Goal: Information Seeking & Learning: Find specific fact

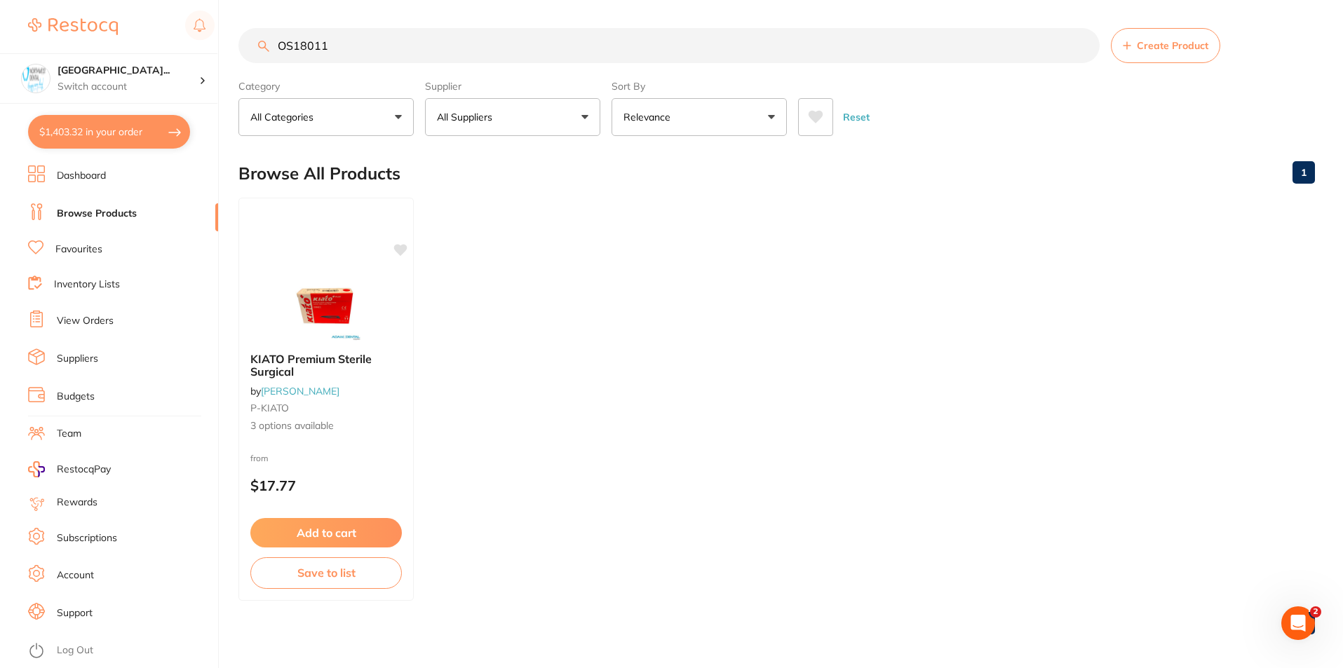
scroll to position [1, 0]
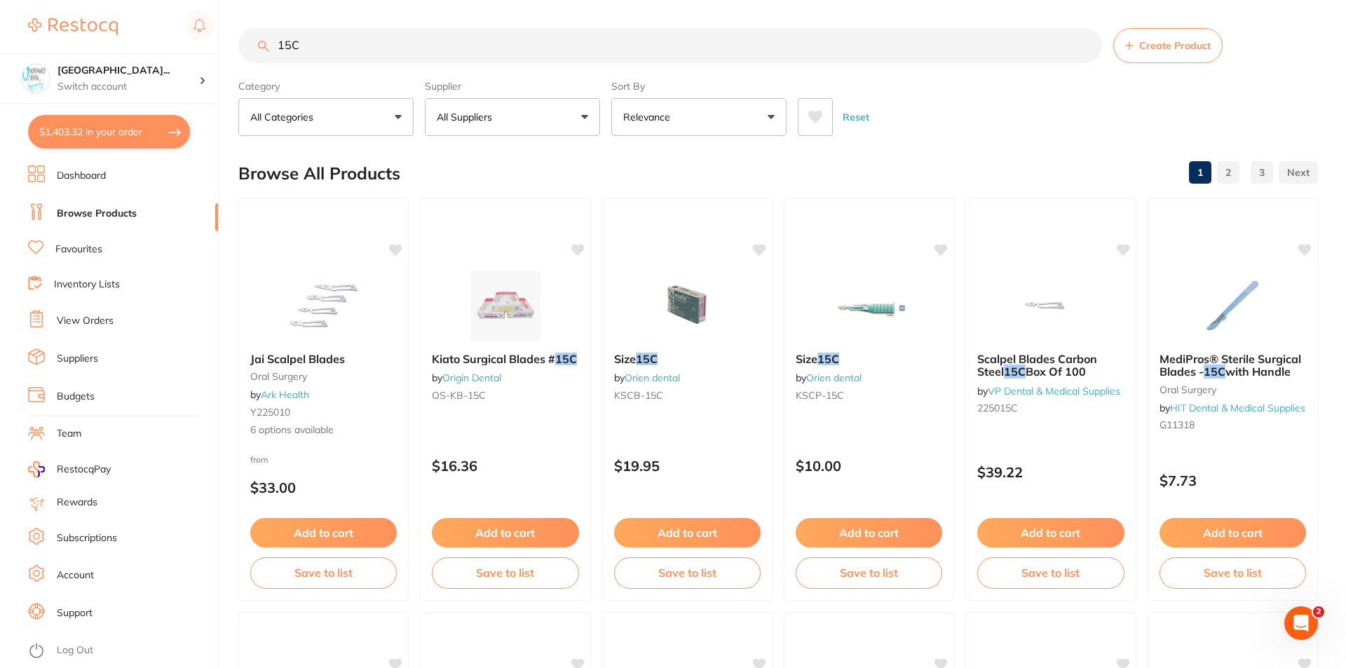
type input "15C"
click at [517, 113] on button "All Suppliers" at bounding box center [512, 117] width 175 height 38
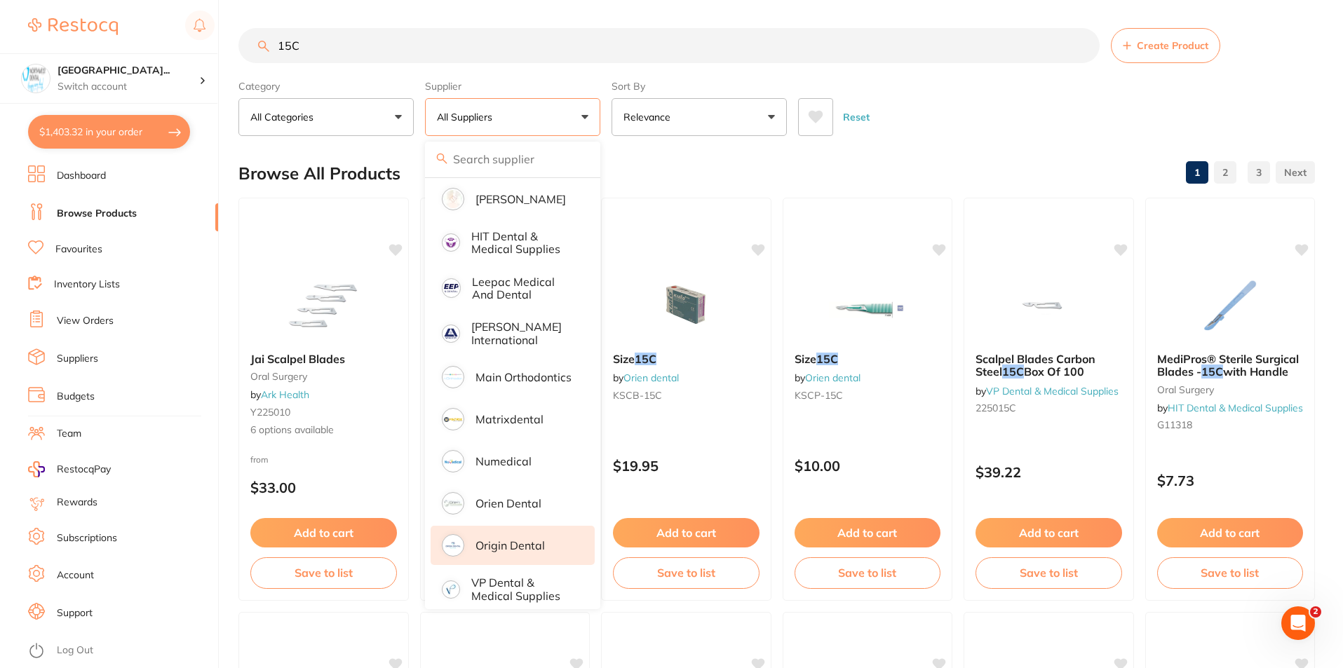
scroll to position [0, 0]
click at [533, 539] on p "Origin Dental" at bounding box center [509, 545] width 69 height 13
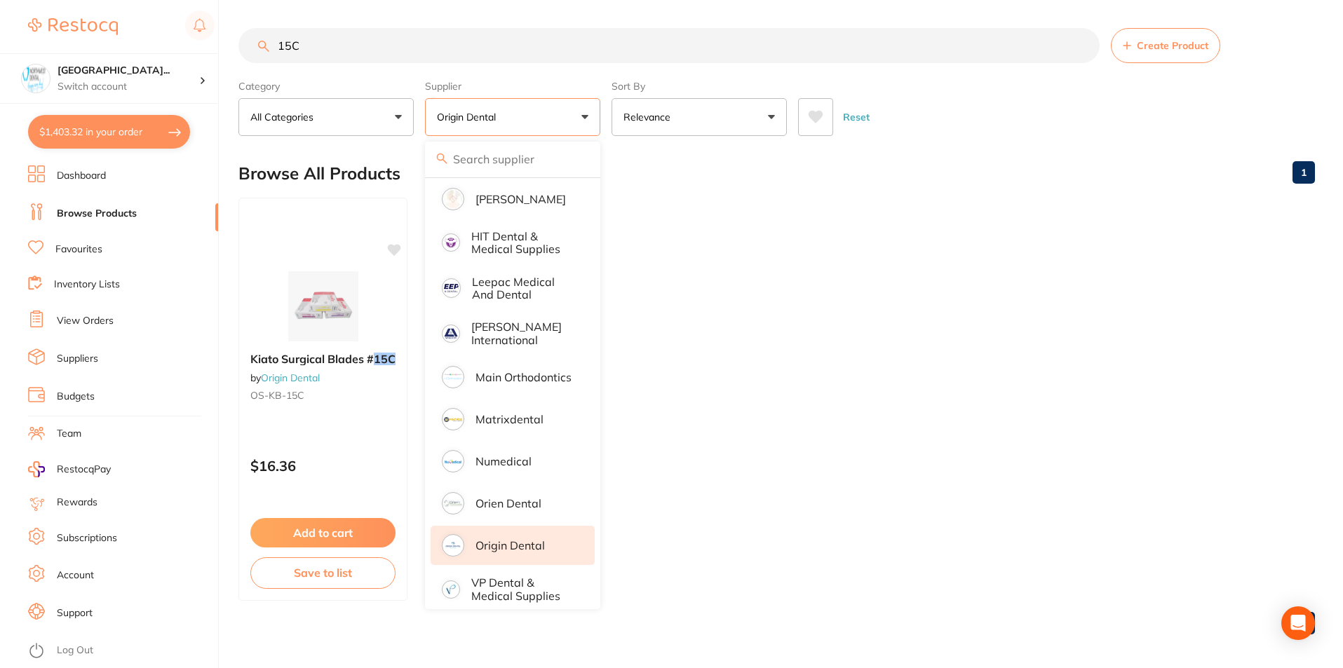
click at [1030, 102] on div "Reset" at bounding box center [1051, 111] width 506 height 49
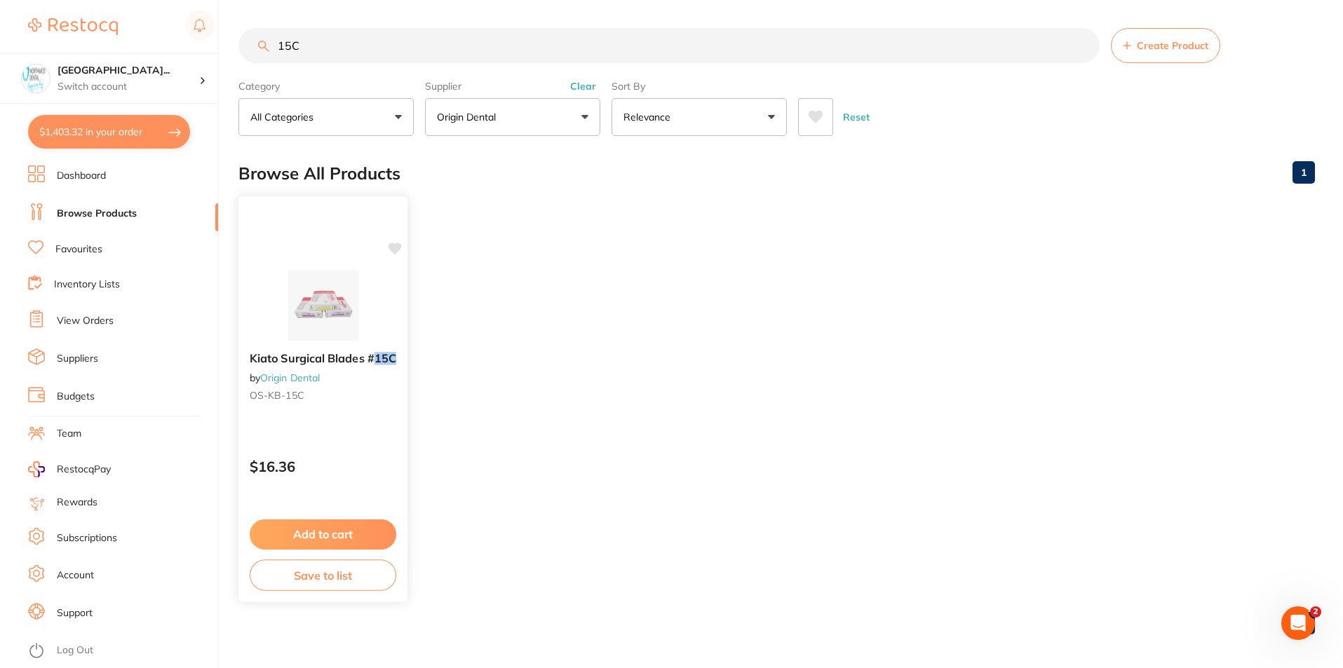
click at [353, 320] on img at bounding box center [323, 305] width 92 height 71
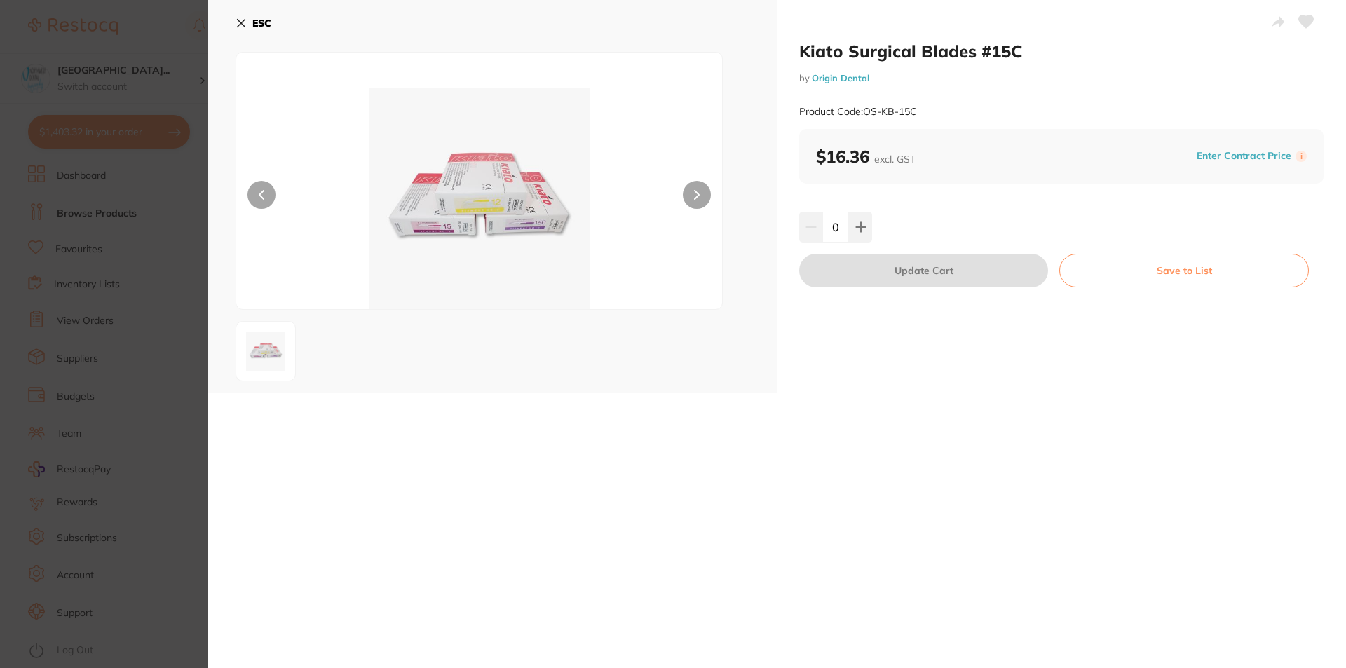
click at [235, 29] on div "ESC" at bounding box center [492, 196] width 569 height 393
click at [264, 30] on button "ESC" at bounding box center [254, 23] width 36 height 24
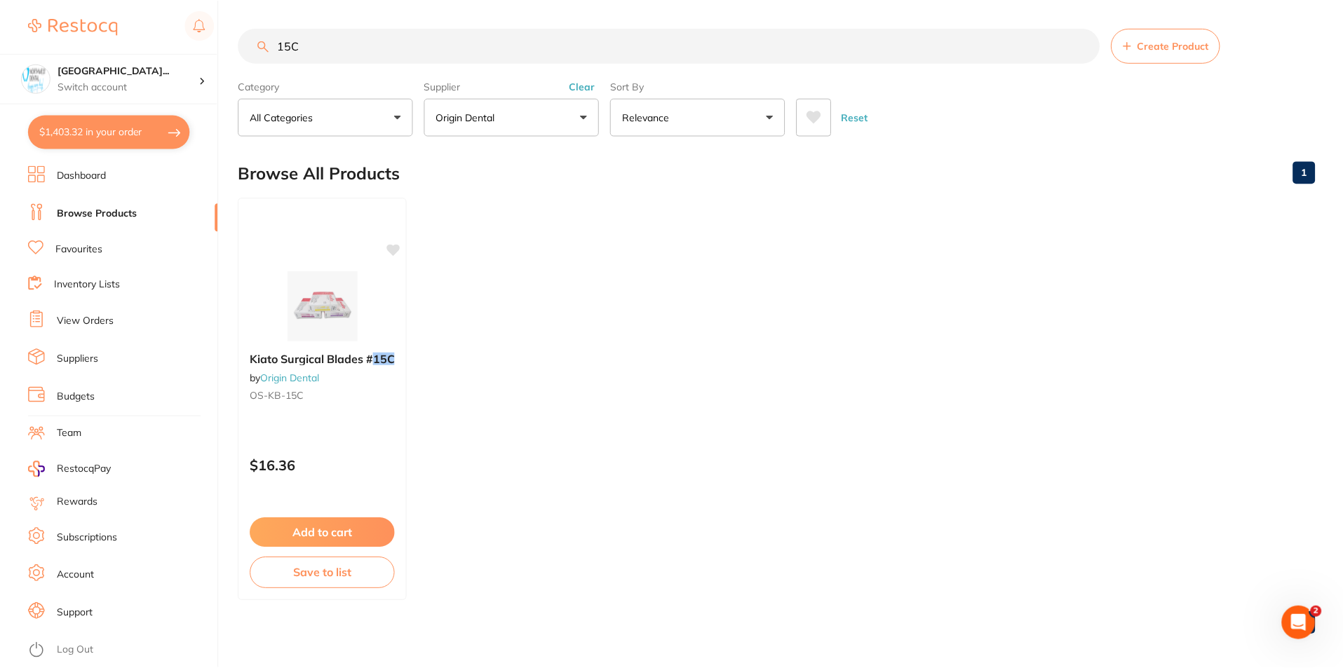
scroll to position [1, 0]
